Goal: Information Seeking & Learning: Learn about a topic

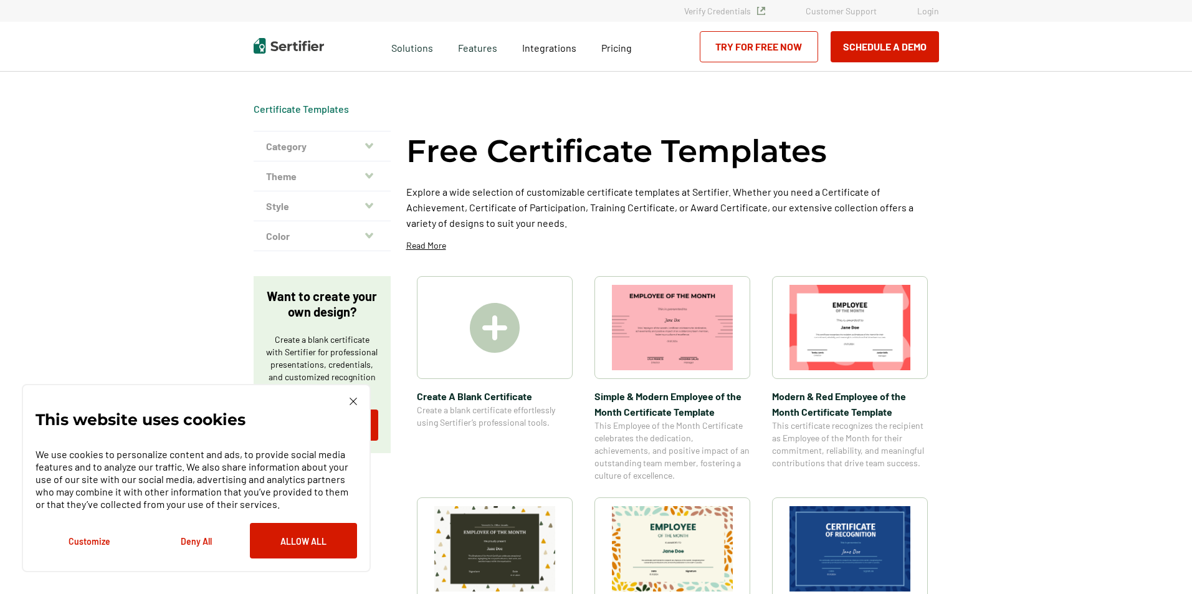
click at [370, 146] on icon "button" at bounding box center [369, 146] width 8 height 6
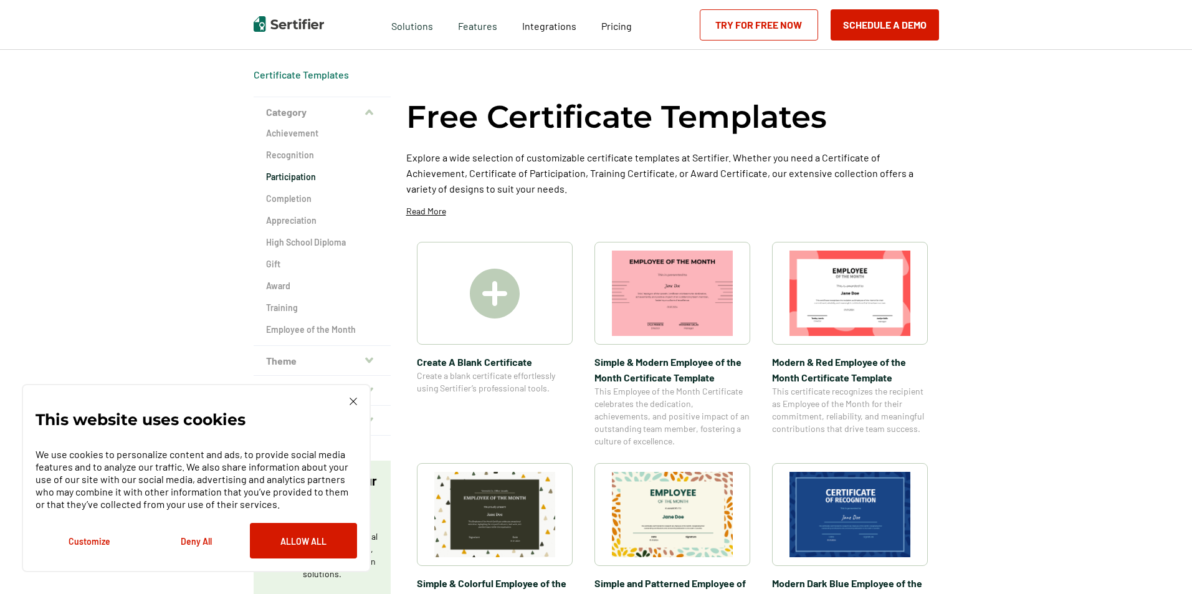
scroll to position [62, 0]
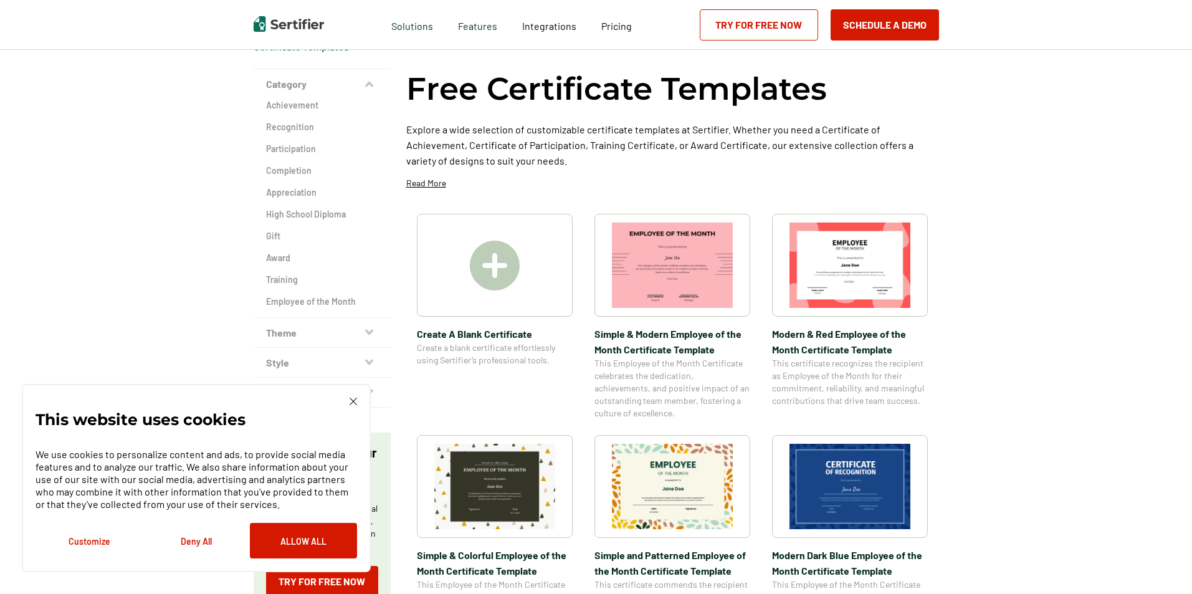
click at [355, 400] on img at bounding box center [353, 401] width 7 height 7
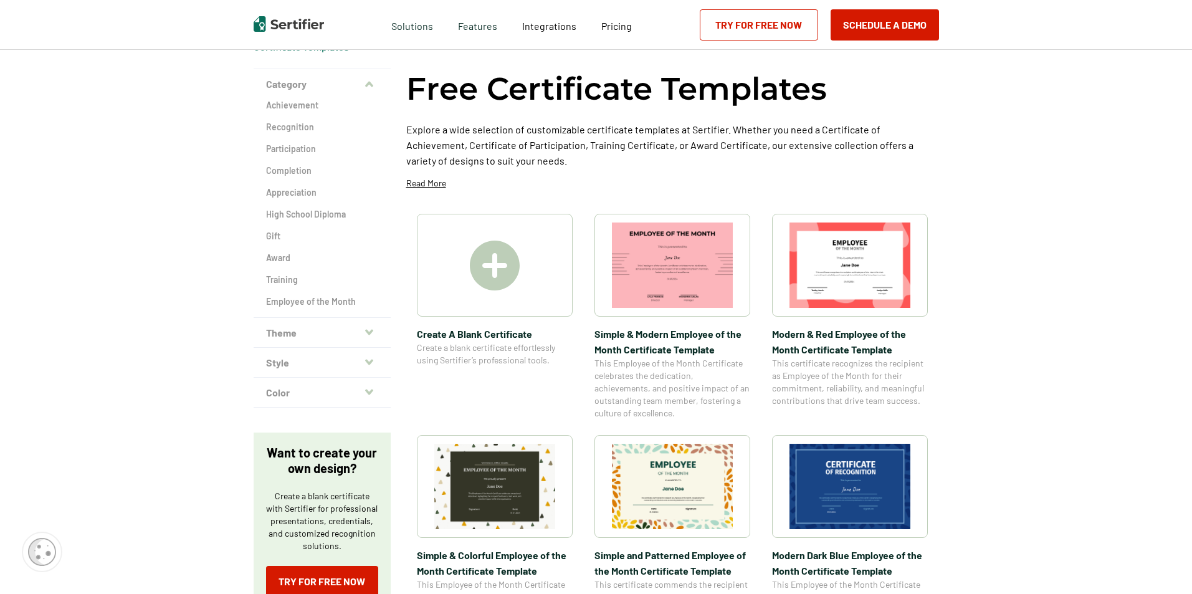
click at [362, 338] on button "Theme" at bounding box center [322, 333] width 137 height 30
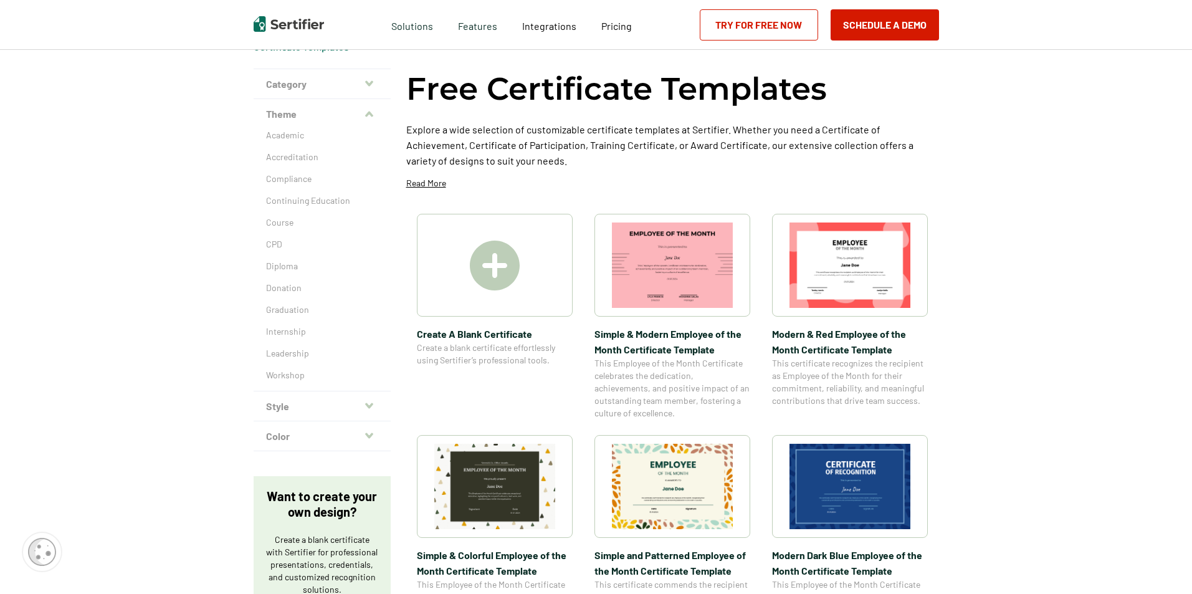
click at [373, 403] on icon "button" at bounding box center [369, 406] width 8 height 10
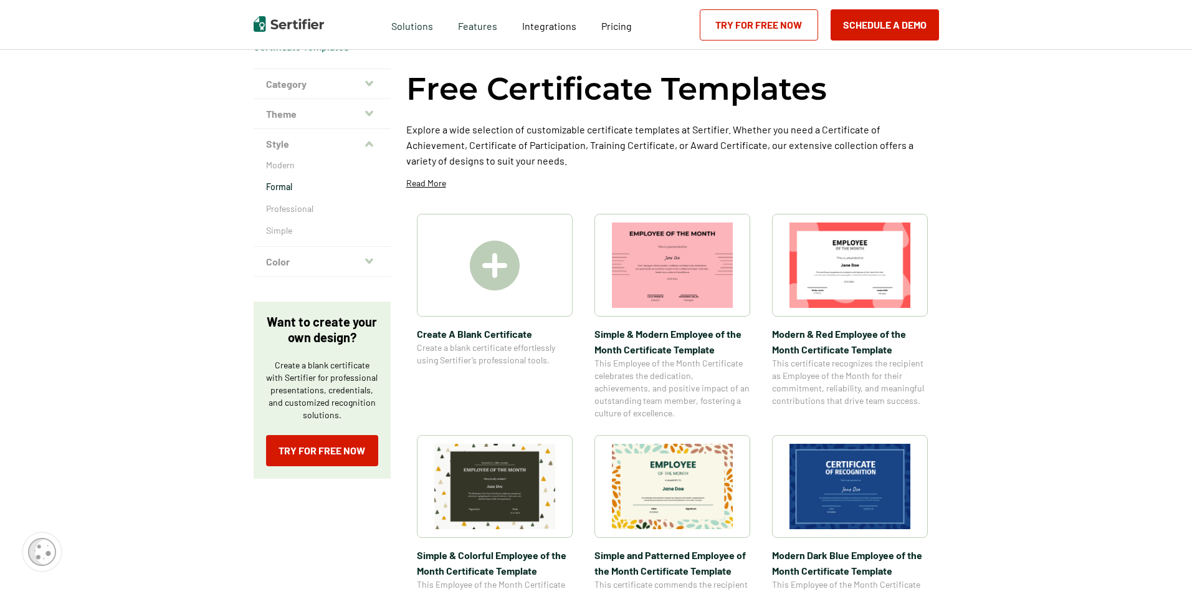
click at [295, 186] on p "Formal" at bounding box center [322, 187] width 112 height 12
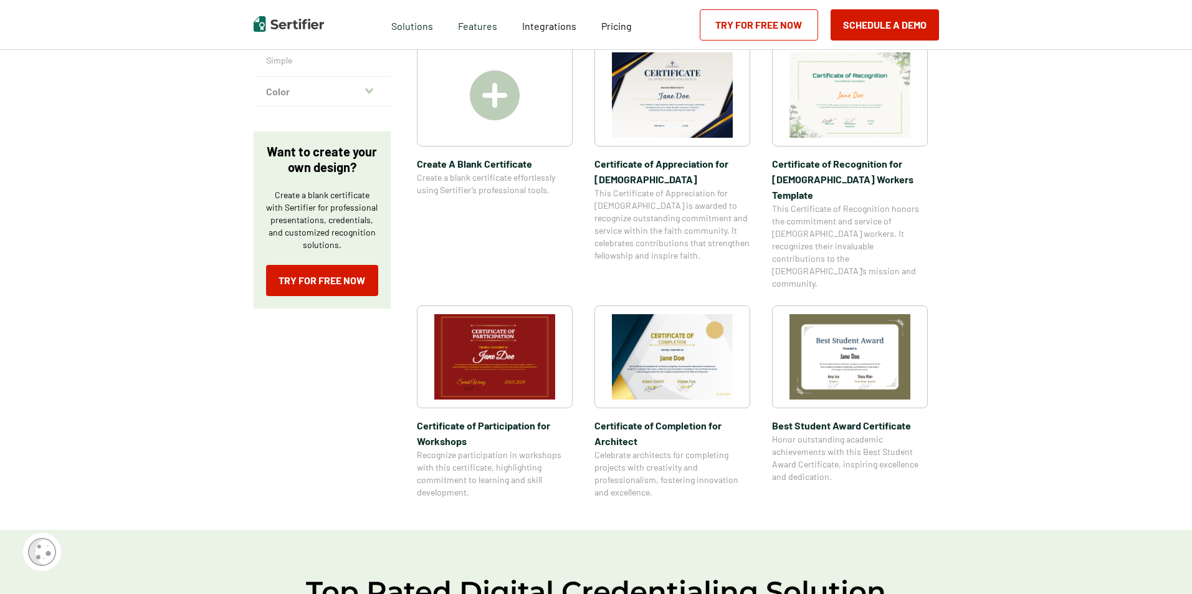
scroll to position [62, 0]
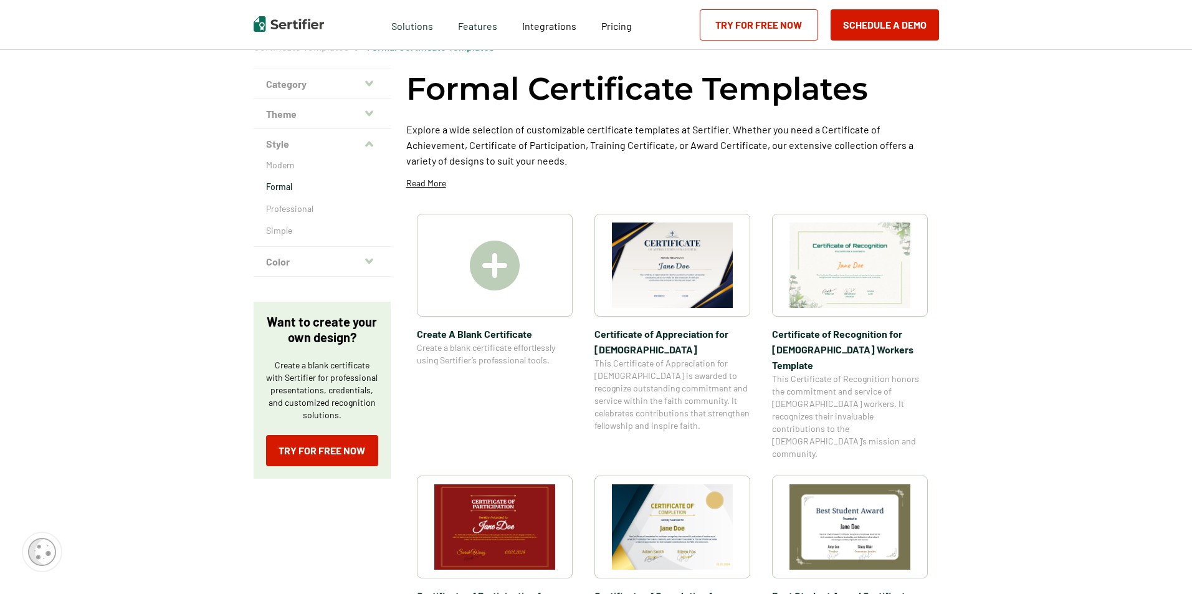
click at [300, 266] on button "Color" at bounding box center [322, 262] width 137 height 30
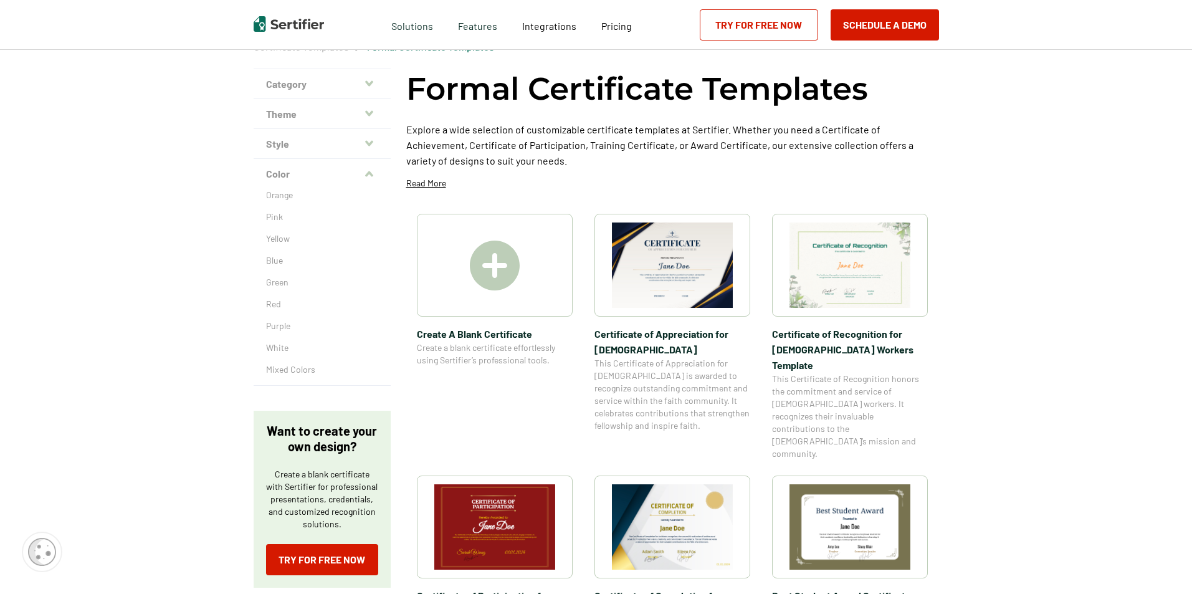
click at [284, 254] on div "Orange Pink Yellow Blue Green Red Purple White Mixed Colors" at bounding box center [322, 287] width 137 height 196
click at [283, 262] on p "Blue" at bounding box center [322, 260] width 112 height 12
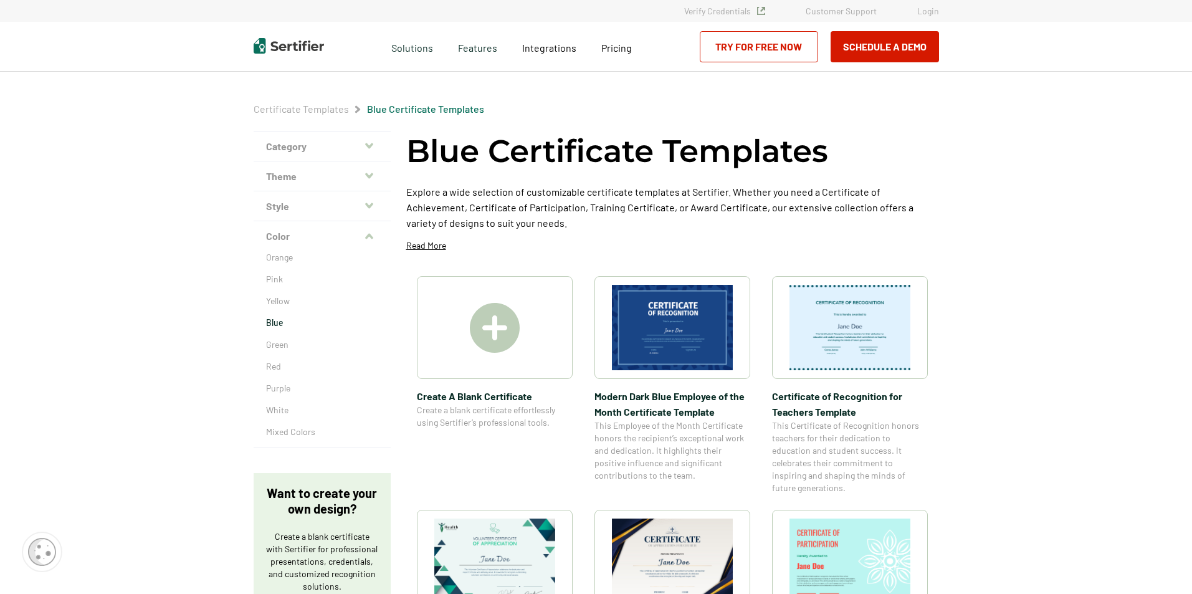
click at [304, 155] on button "Category" at bounding box center [322, 147] width 137 height 30
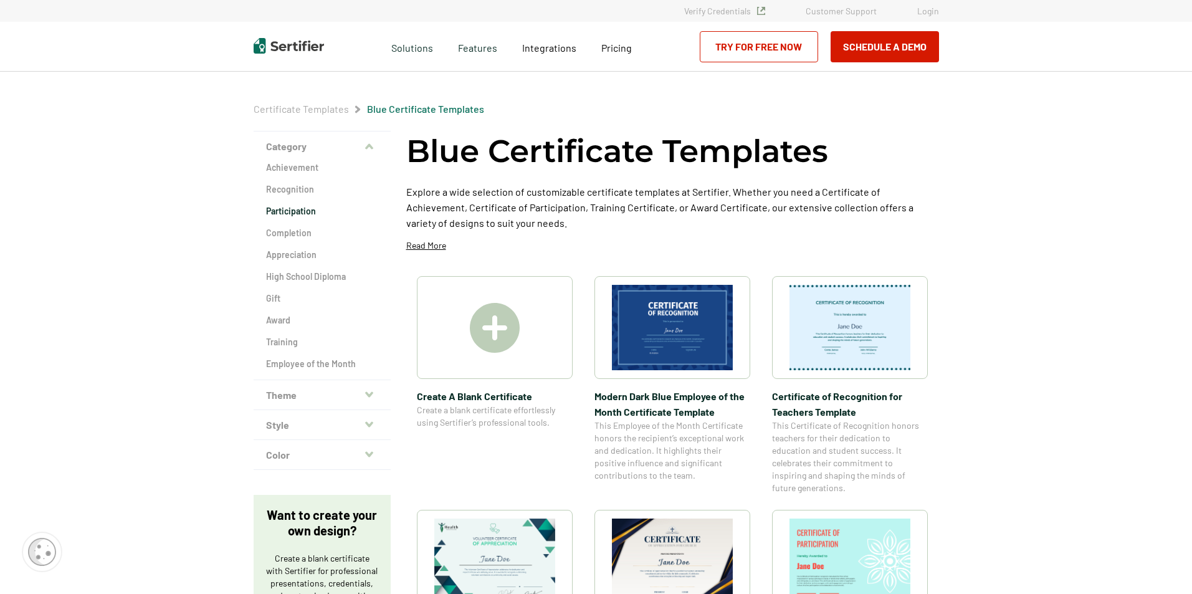
click at [295, 209] on h2 "Participation" at bounding box center [322, 211] width 112 height 12
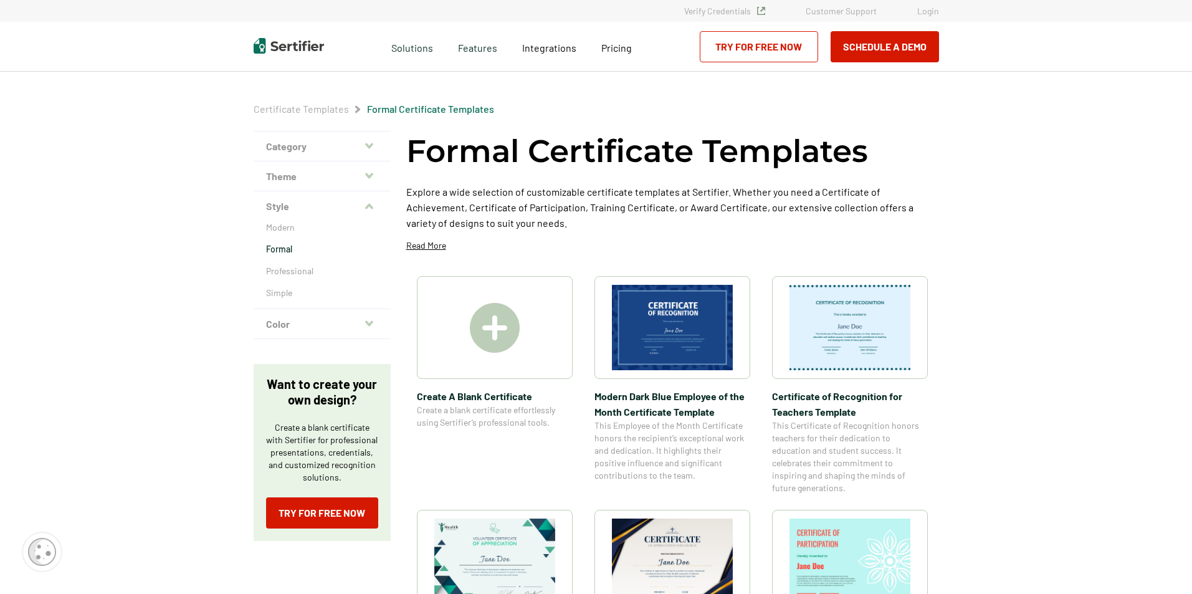
scroll to position [62, 0]
